Goal: Find specific page/section: Find specific page/section

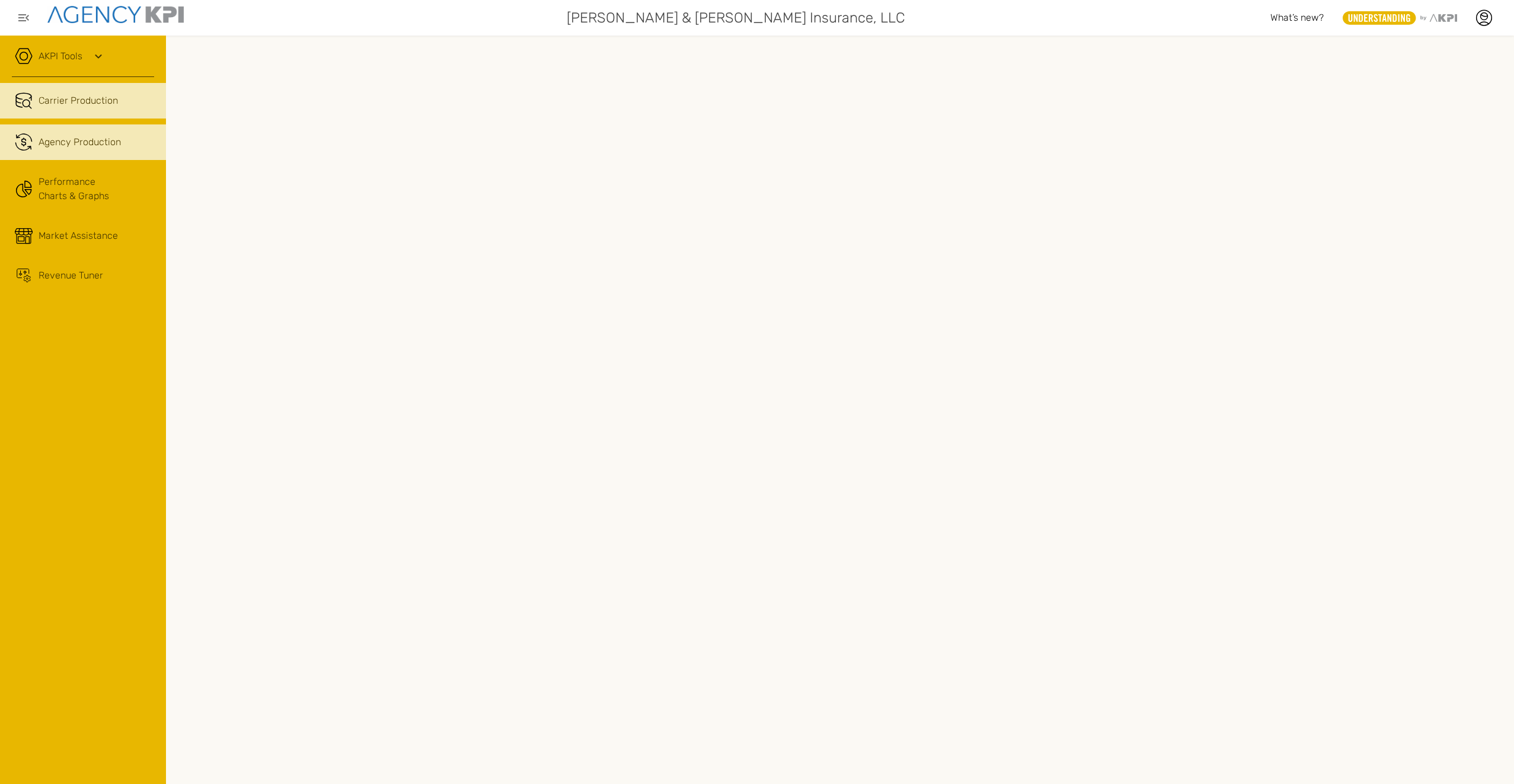
click at [79, 145] on div "Agency Production" at bounding box center [80, 143] width 83 height 14
click at [91, 99] on span "Carrier Production" at bounding box center [78, 101] width 80 height 14
